Goal: Find specific page/section: Locate a particular part of the current website

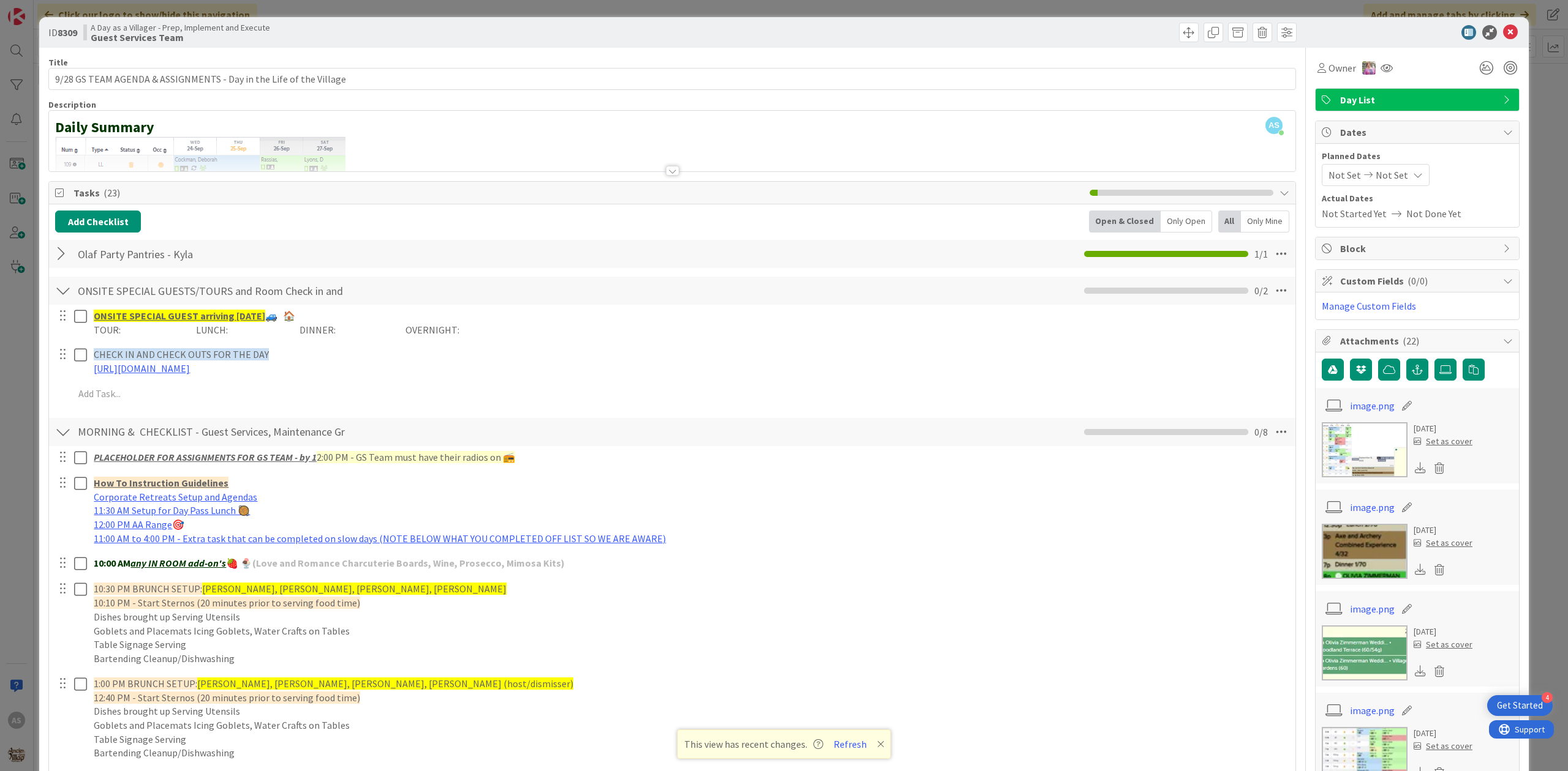
click at [1497, 39] on div "ID 8309 A Day as a Villager - Prep, Implement and Execute Guest Services Team" at bounding box center [784, 31] width 1489 height 30
click at [1503, 37] on icon at bounding box center [1510, 32] width 15 height 15
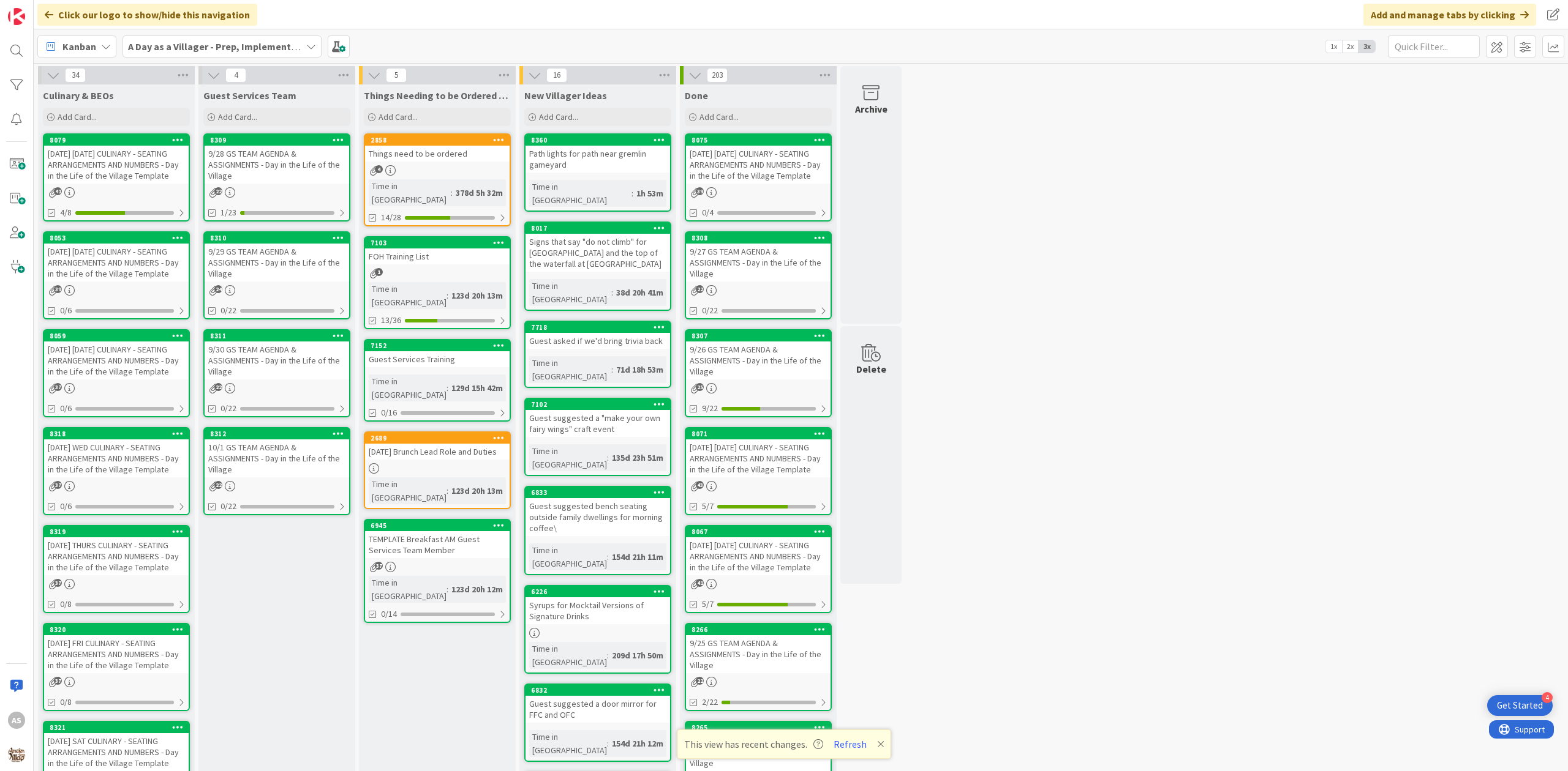
click at [120, 159] on div "[DATE] [DATE] CULINARY - SEATING ARRANGEMENTS AND NUMBERS - Day in the Life of …" at bounding box center [116, 164] width 145 height 38
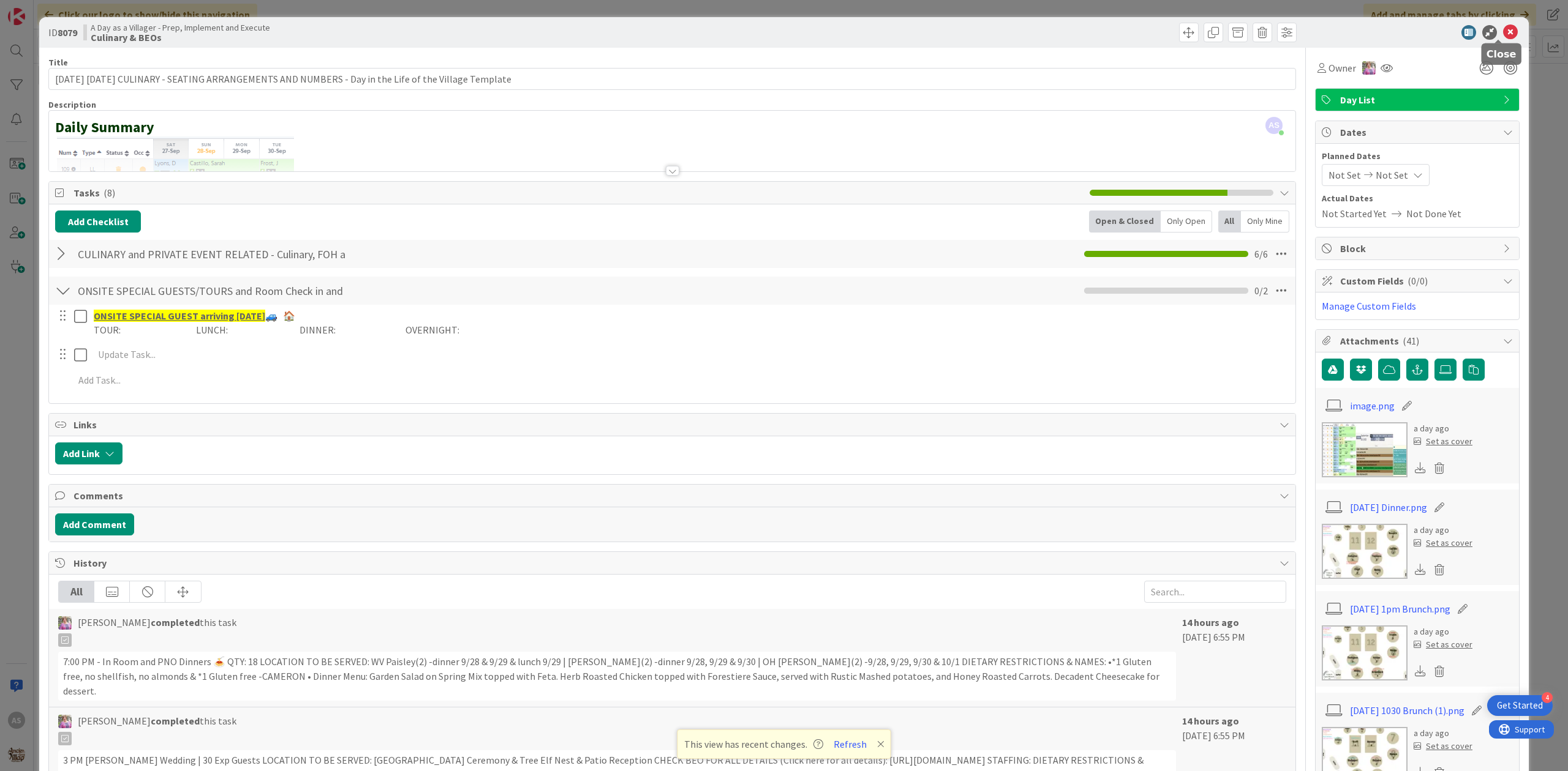
click at [1503, 34] on icon at bounding box center [1510, 32] width 15 height 15
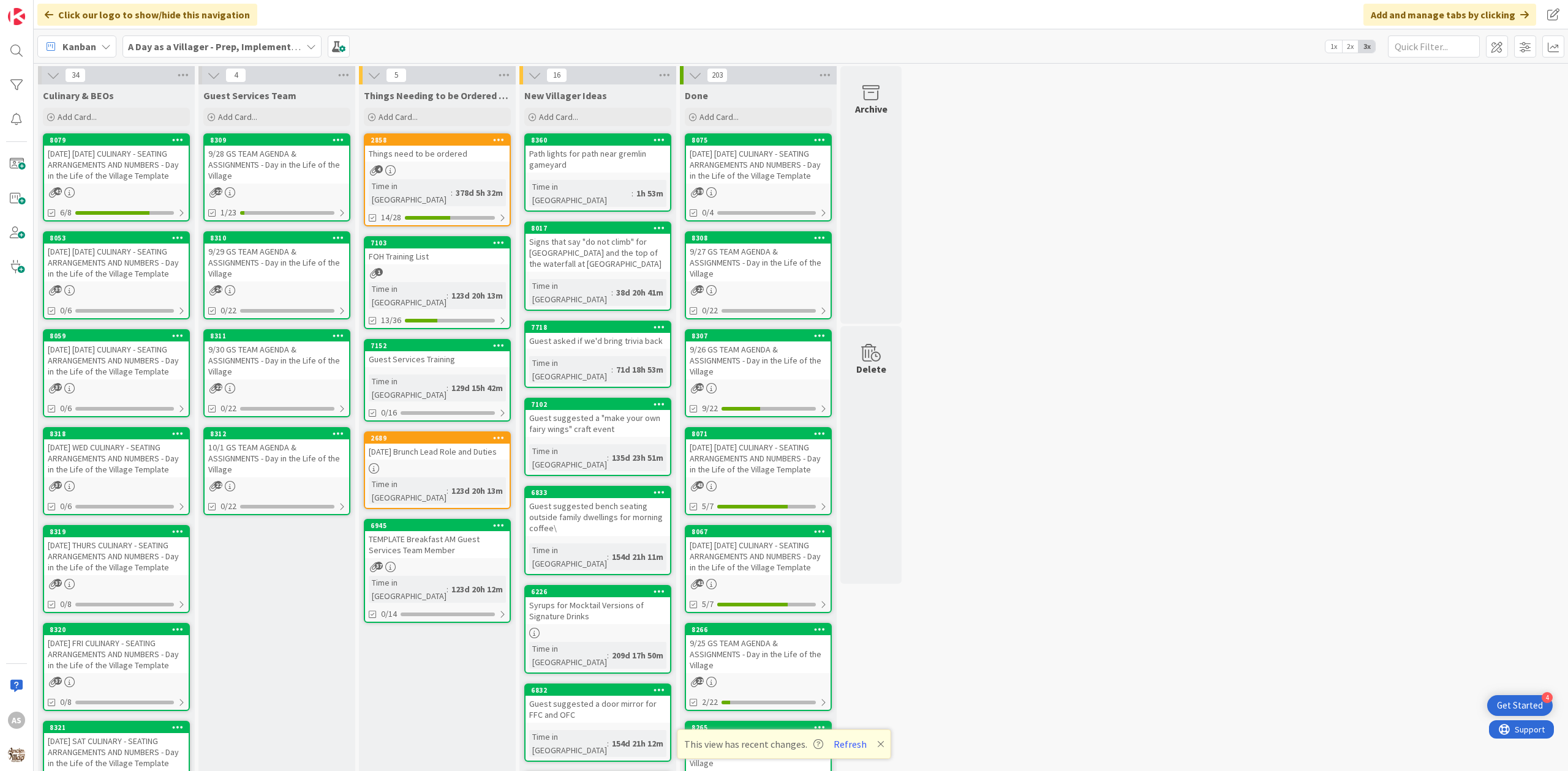
click at [93, 270] on div "[DATE] [DATE] CULINARY - SEATING ARRANGEMENTS AND NUMBERS - Day in the Life of …" at bounding box center [116, 263] width 145 height 38
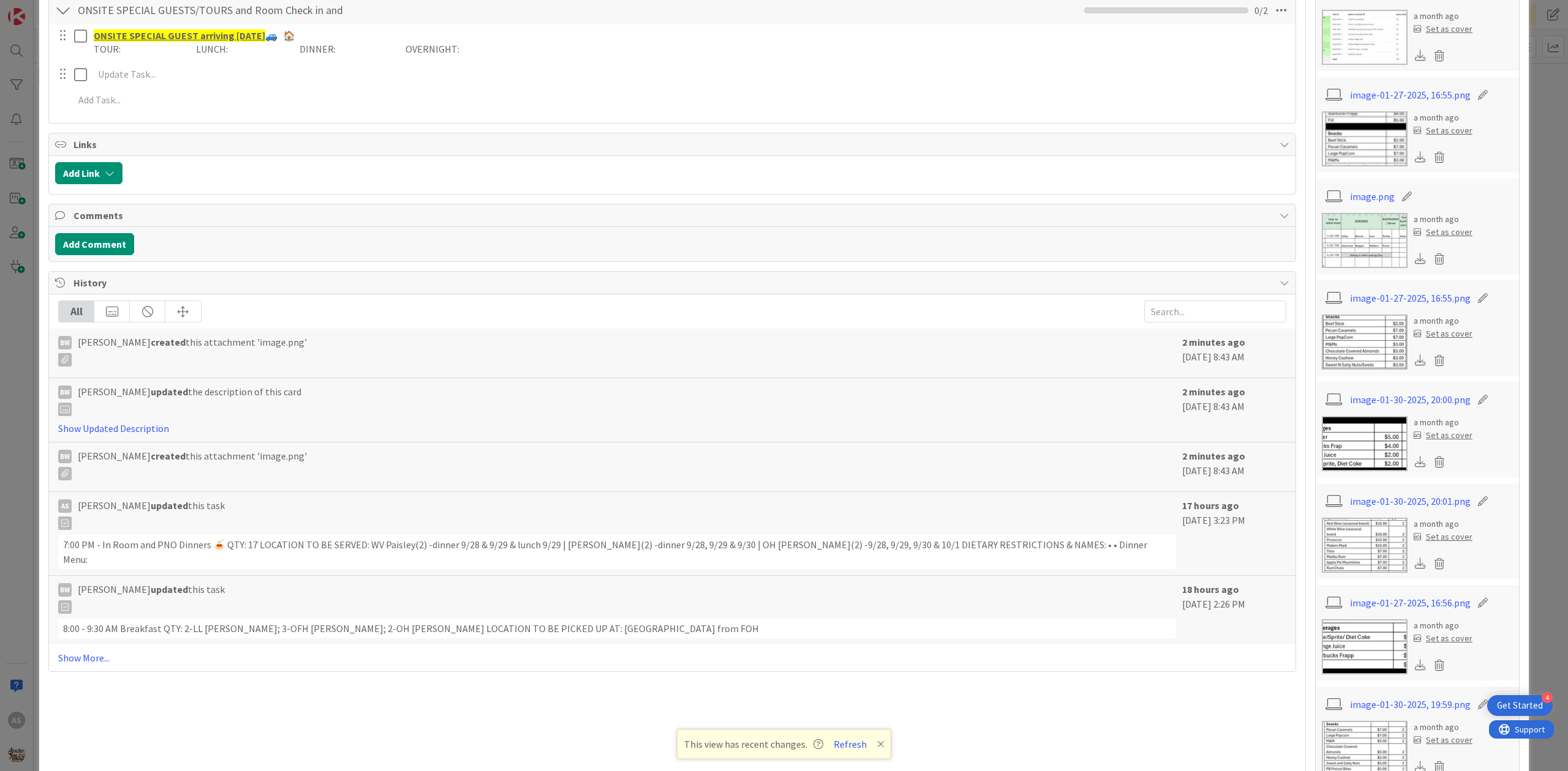
scroll to position [653, 0]
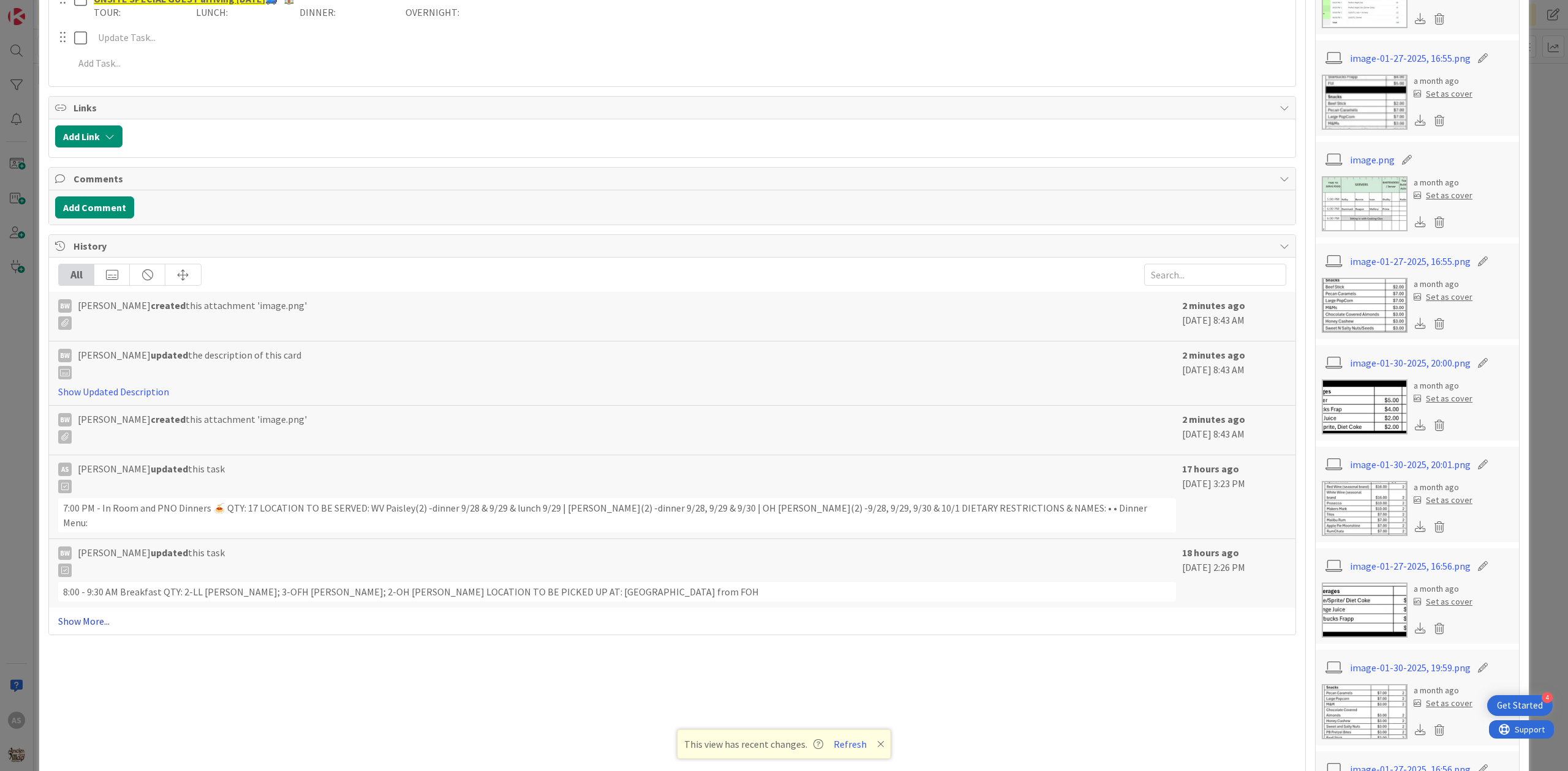
click at [91, 614] on link "Show More..." at bounding box center [672, 621] width 1228 height 15
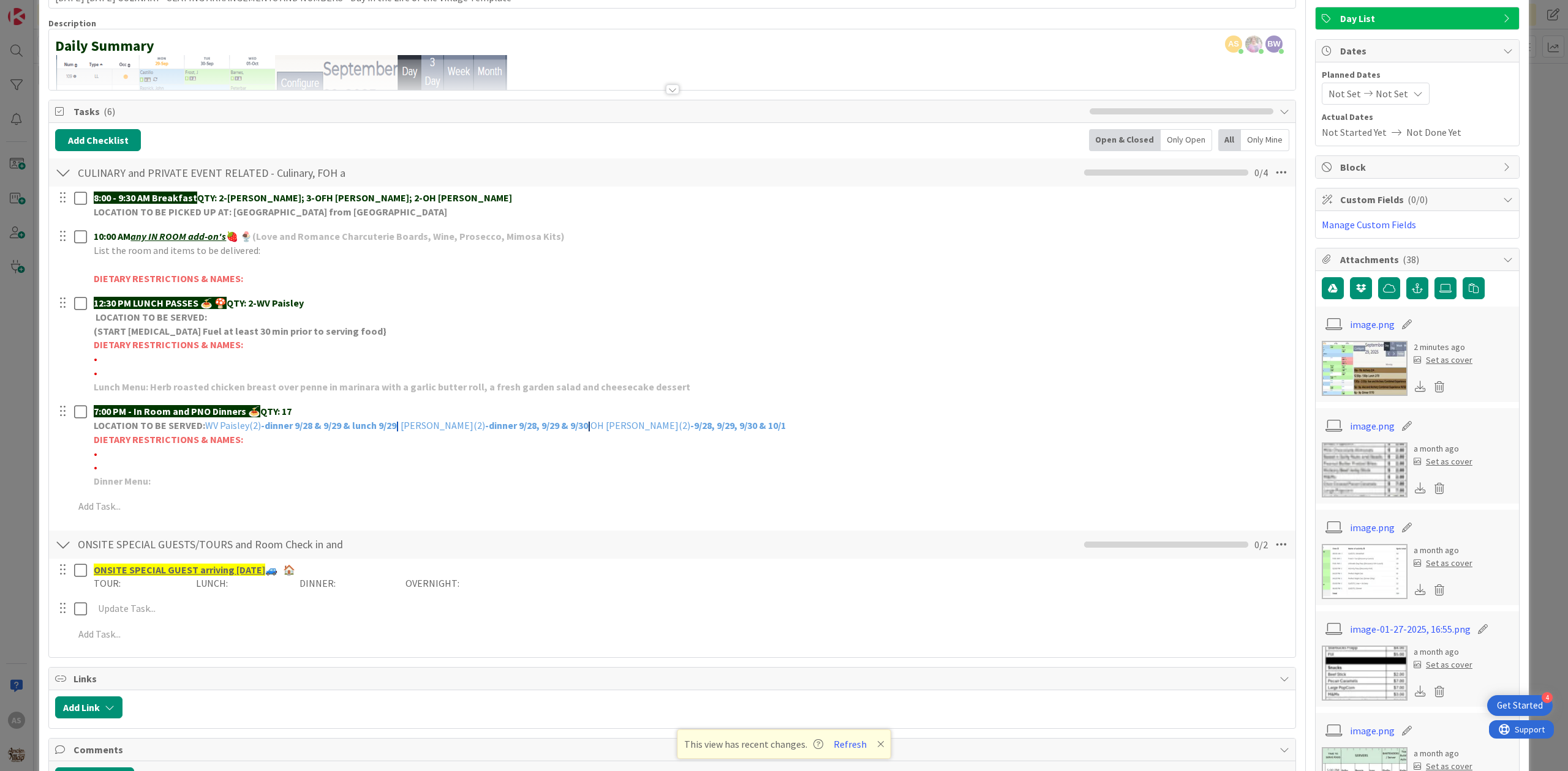
scroll to position [0, 0]
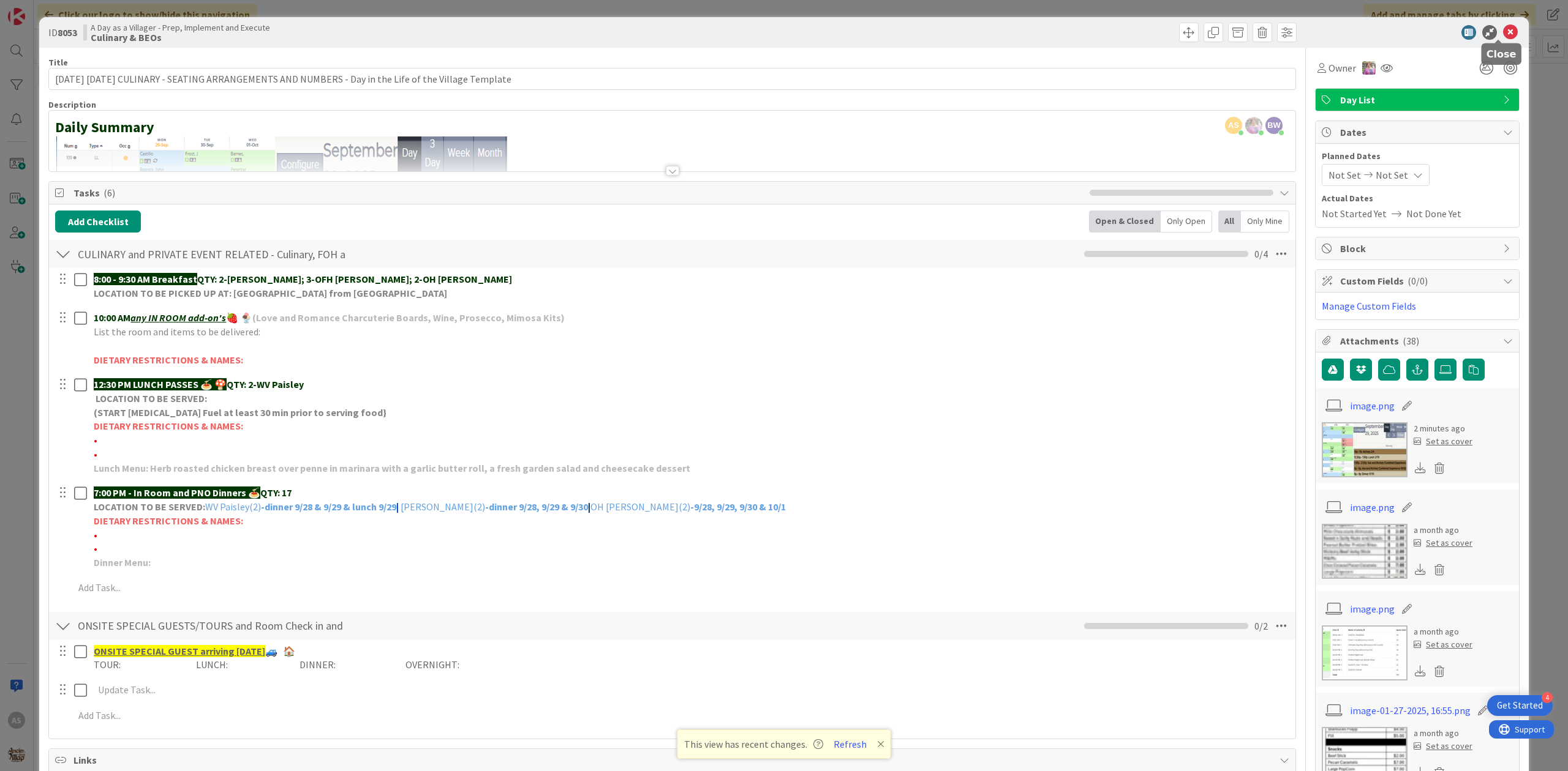
click at [1505, 33] on div at bounding box center [1411, 32] width 216 height 15
click at [1503, 33] on icon at bounding box center [1510, 32] width 15 height 15
